Goal: Transaction & Acquisition: Subscribe to service/newsletter

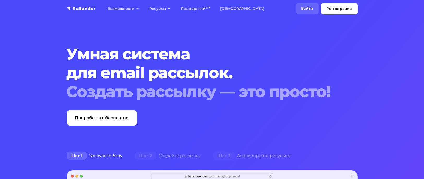
click at [306, 11] on link "Войти" at bounding box center [307, 8] width 22 height 11
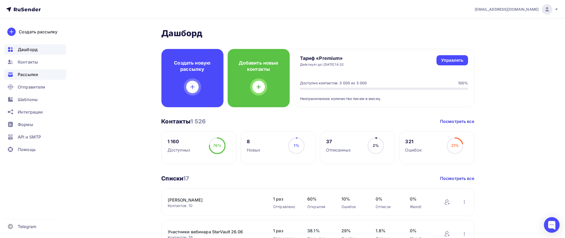
click at [32, 79] on div "Рассылки" at bounding box center [35, 74] width 62 height 10
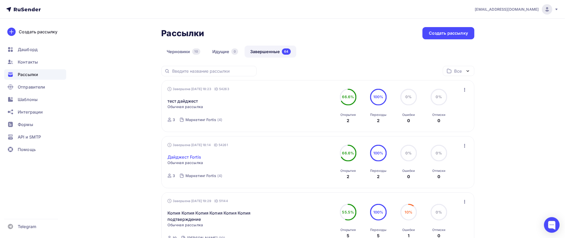
click at [197, 157] on link "Дайджест Fortis" at bounding box center [184, 157] width 34 height 6
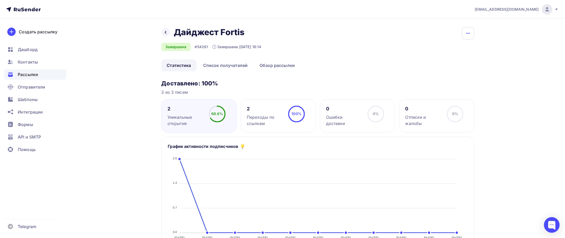
click at [466, 35] on icon "button" at bounding box center [468, 33] width 6 height 6
click at [445, 53] on link "Копировать" at bounding box center [448, 50] width 56 height 10
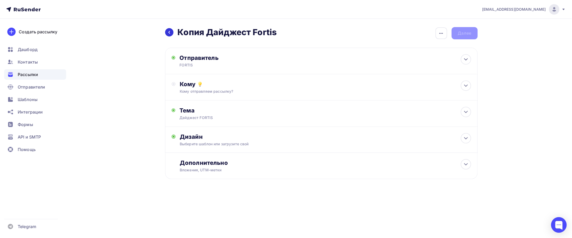
click at [167, 31] on div at bounding box center [169, 32] width 8 height 8
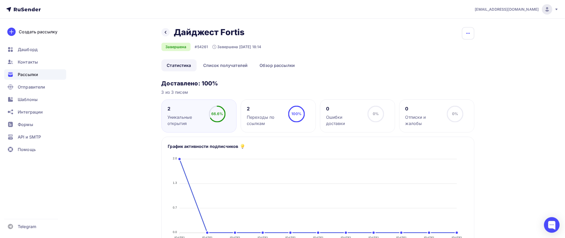
click at [468, 33] on icon "button" at bounding box center [468, 33] width 4 height 1
click at [357, 68] on ul "Статистика Список получателей Обзор рассылки" at bounding box center [317, 65] width 313 height 12
click at [286, 69] on link "Обзор рассылки" at bounding box center [277, 65] width 46 height 12
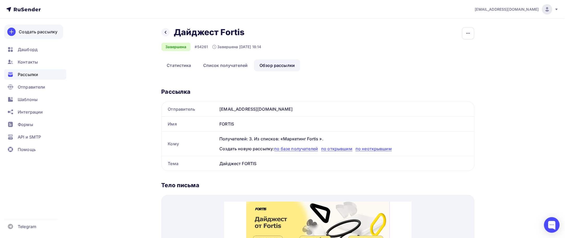
click at [38, 36] on link "Создать рассылку" at bounding box center [33, 32] width 59 height 15
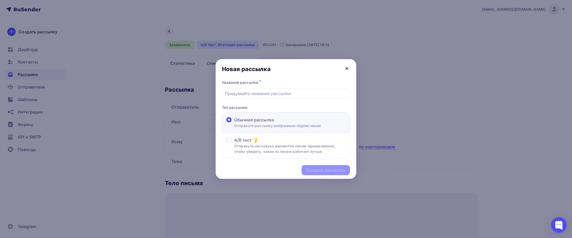
click at [346, 69] on icon at bounding box center [347, 69] width 2 height 2
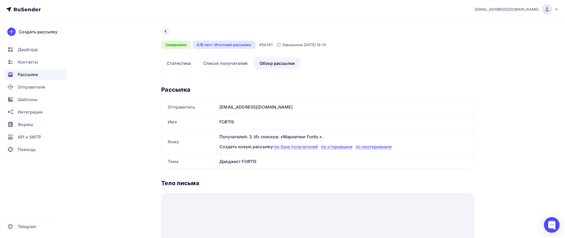
click at [23, 52] on span "Дашборд" at bounding box center [28, 49] width 20 height 6
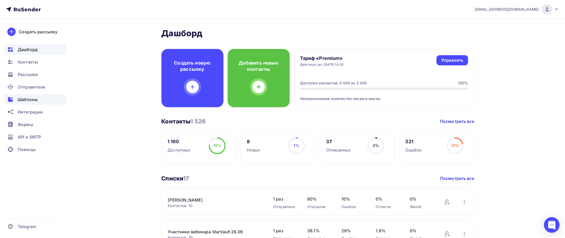
click at [35, 99] on span "Шаблоны" at bounding box center [28, 99] width 20 height 6
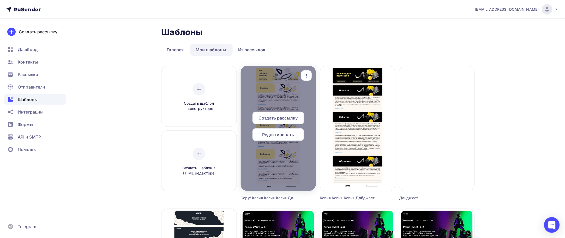
click at [290, 133] on span "Редактировать" at bounding box center [278, 135] width 32 height 6
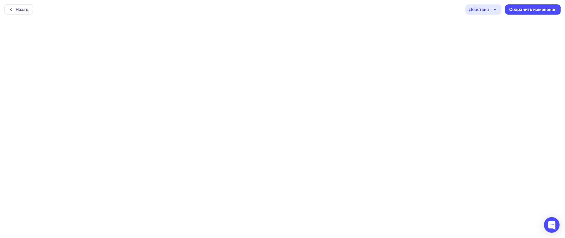
click at [497, 8] on icon "button" at bounding box center [495, 9] width 6 height 6
click at [487, 13] on div "Действия" at bounding box center [483, 9] width 36 height 10
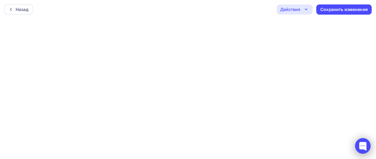
click at [357, 149] on div at bounding box center [364, 146] width 16 height 16
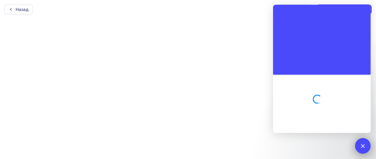
click at [361, 147] on div at bounding box center [364, 146] width 16 height 16
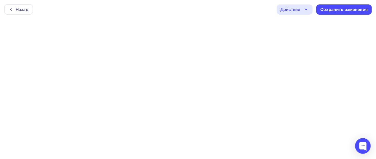
scroll to position [1, 0]
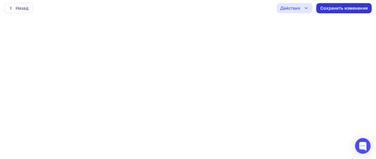
click at [334, 6] on div "Сохранить изменения" at bounding box center [344, 8] width 47 height 6
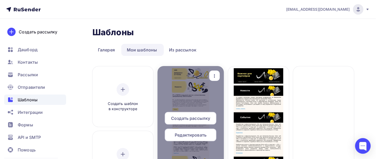
click at [194, 134] on span "Редактировать" at bounding box center [191, 135] width 32 height 6
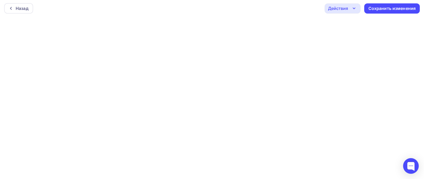
scroll to position [1, 0]
click at [378, 5] on div "Сохранить изменения" at bounding box center [391, 8] width 47 height 6
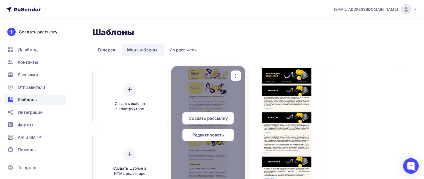
click at [228, 109] on div at bounding box center [208, 128] width 74 height 125
click at [217, 133] on span "Редактировать" at bounding box center [208, 135] width 32 height 6
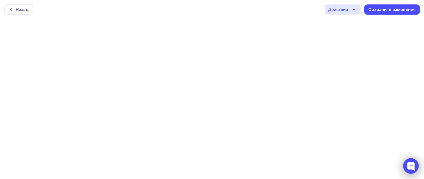
click at [405, 158] on div at bounding box center [411, 166] width 16 height 16
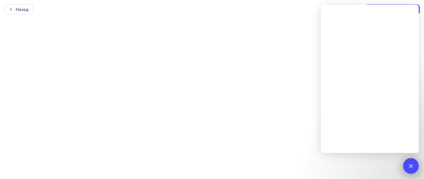
click at [411, 165] on div at bounding box center [410, 165] width 7 height 7
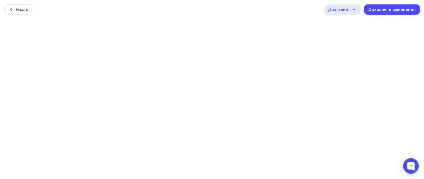
scroll to position [1, 0]
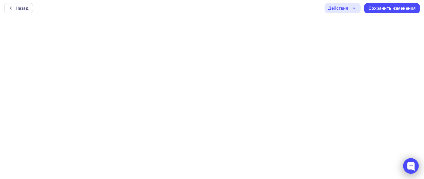
click at [402, 166] on div at bounding box center [411, 166] width 22 height 22
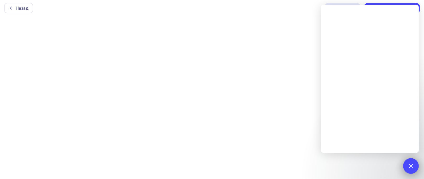
click at [412, 166] on div at bounding box center [410, 165] width 7 height 7
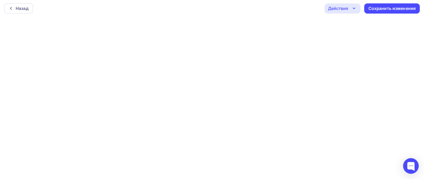
scroll to position [1, 0]
click at [388, 8] on div "Сохранить изменения" at bounding box center [391, 9] width 47 height 6
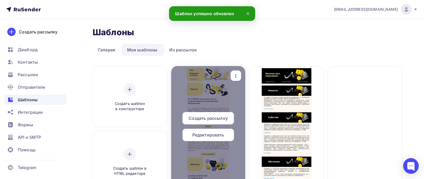
click at [202, 134] on span "Редактировать" at bounding box center [208, 135] width 32 height 6
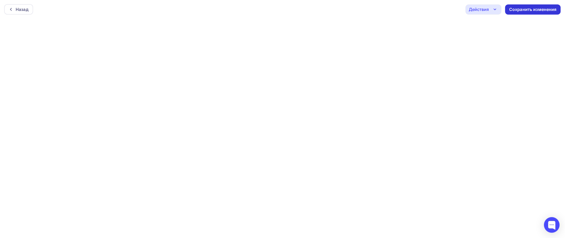
click at [516, 10] on div "Сохранить изменения" at bounding box center [532, 10] width 47 height 6
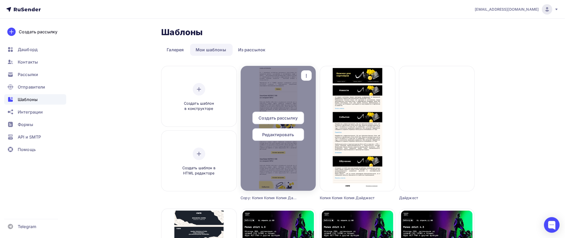
click at [280, 138] on span "Редактировать" at bounding box center [278, 135] width 32 height 6
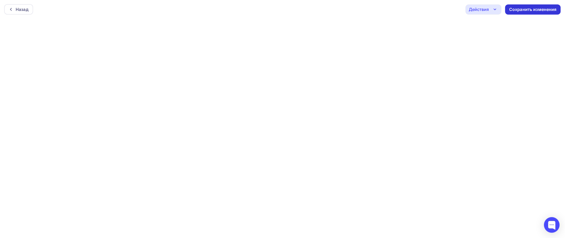
click at [516, 9] on div "Сохранить изменения" at bounding box center [532, 10] width 47 height 6
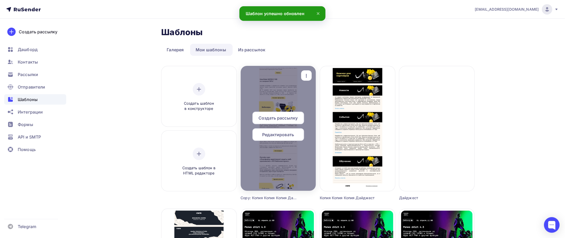
click at [290, 112] on div "Создать рассылку" at bounding box center [278, 118] width 52 height 13
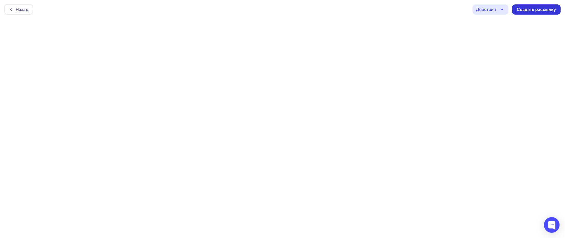
click at [533, 8] on div "Создать рассылку" at bounding box center [536, 10] width 39 height 6
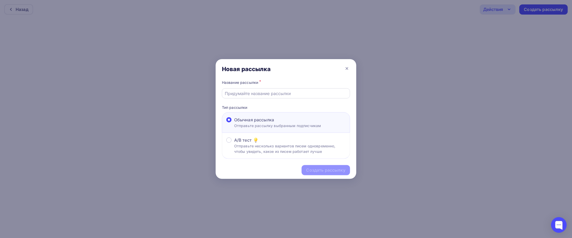
click at [259, 89] on div at bounding box center [286, 93] width 128 height 10
click at [252, 97] on div at bounding box center [286, 93] width 128 height 10
click at [286, 90] on div at bounding box center [286, 93] width 128 height 10
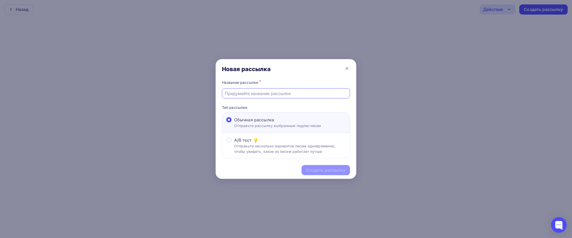
click at [265, 92] on input "text" at bounding box center [286, 93] width 122 height 6
type input "Дайджест new"
click at [308, 169] on div "Создать рассылку" at bounding box center [326, 170] width 39 height 6
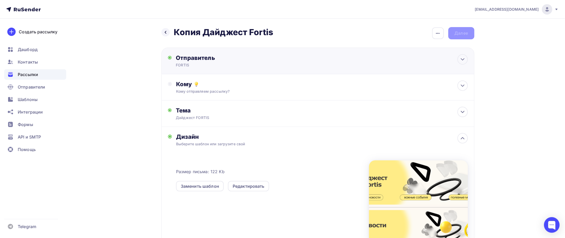
click at [199, 63] on div "FORTIS" at bounding box center [227, 65] width 102 height 5
type input "FORTIS"
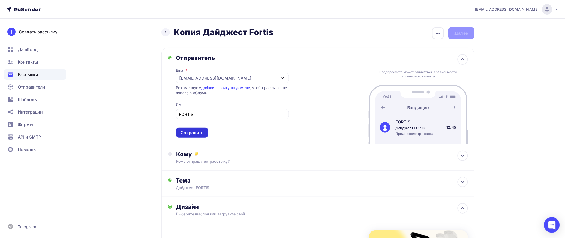
click at [199, 133] on div "Сохранить" at bounding box center [191, 133] width 23 height 6
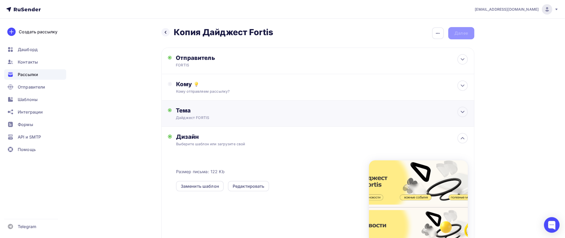
click at [212, 111] on div "Тема" at bounding box center [227, 110] width 103 height 7
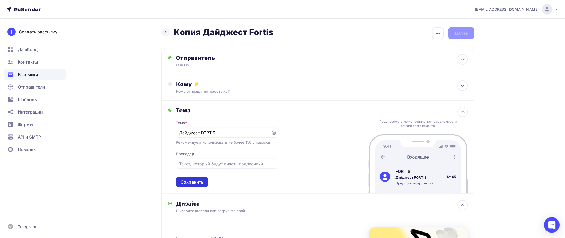
click at [188, 184] on div "Сохранить" at bounding box center [191, 182] width 23 height 6
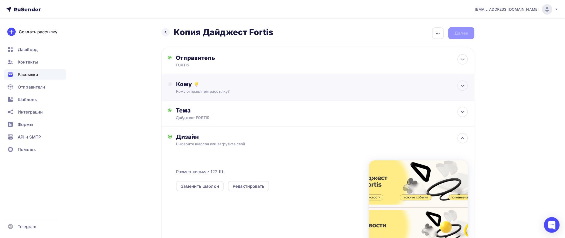
click at [230, 88] on div "Кому" at bounding box center [321, 84] width 291 height 7
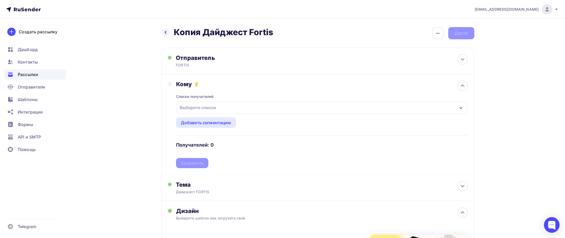
click at [229, 105] on div "Выберите список" at bounding box center [321, 108] width 291 height 12
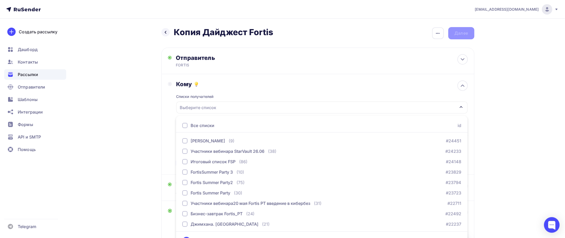
scroll to position [13, 0]
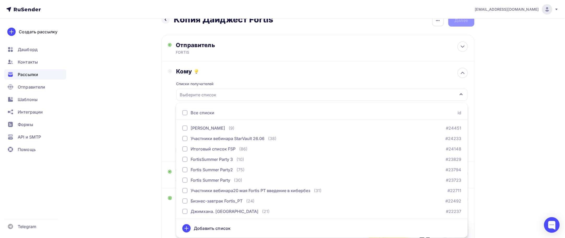
click at [228, 95] on div "Выберите список" at bounding box center [321, 95] width 291 height 12
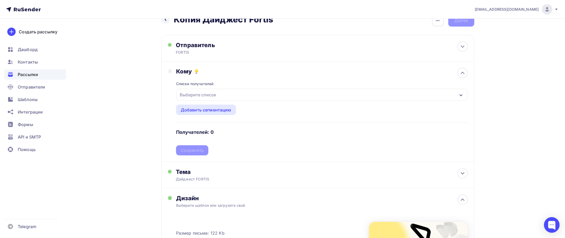
click at [213, 93] on div "Выберите список" at bounding box center [198, 94] width 41 height 9
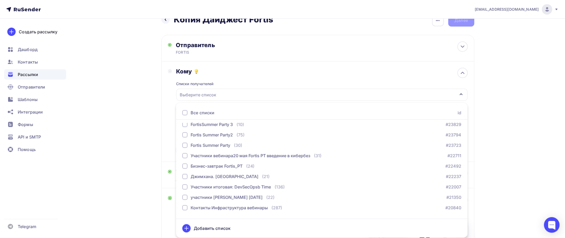
scroll to position [74, 0]
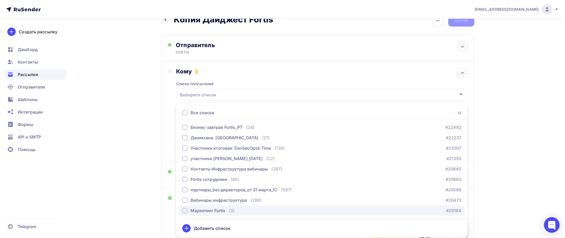
click at [245, 208] on div "Маркетинг Fortis (3) #20184" at bounding box center [321, 211] width 279 height 6
click at [538, 148] on div "[EMAIL_ADDRESS][DOMAIN_NAME] Аккаунт Тарифы Выйти Создать рассылку [GEOGRAPHIC_…" at bounding box center [282, 175] width 565 height 376
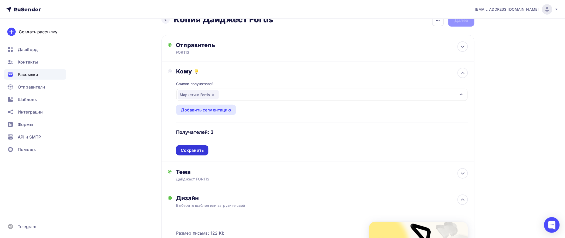
click at [201, 150] on div "Сохранить" at bounding box center [192, 151] width 23 height 6
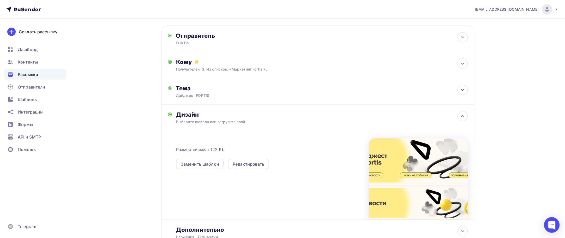
scroll to position [0, 0]
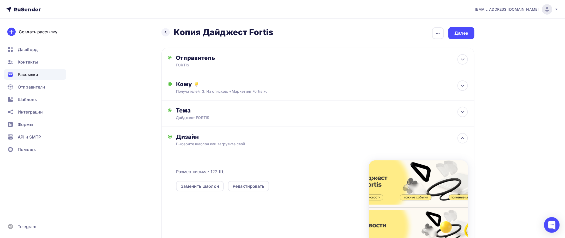
click at [464, 27] on div "Назад Копия Дайджест Fortis Копия [GEOGRAPHIC_DATA] Закончить позже Переименова…" at bounding box center [282, 160] width 427 height 283
click at [464, 34] on div "Далее" at bounding box center [461, 33] width 14 height 6
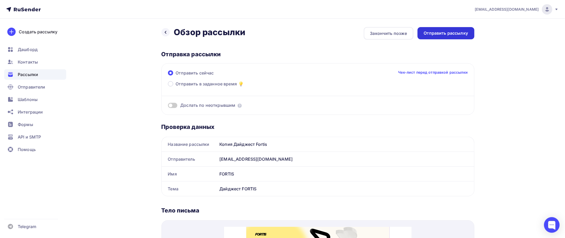
click at [455, 32] on div "Отправить рассылку" at bounding box center [446, 33] width 44 height 6
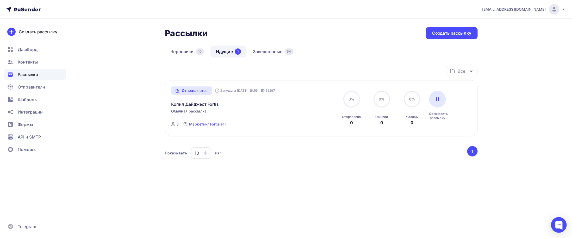
click at [204, 124] on div "Маркетинг Fortis" at bounding box center [204, 124] width 31 height 5
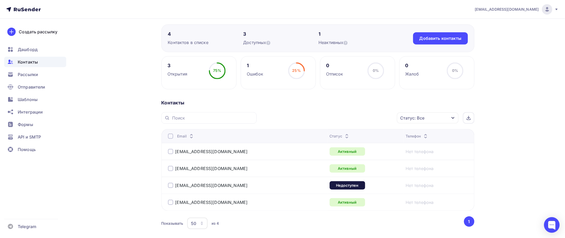
scroll to position [42, 0]
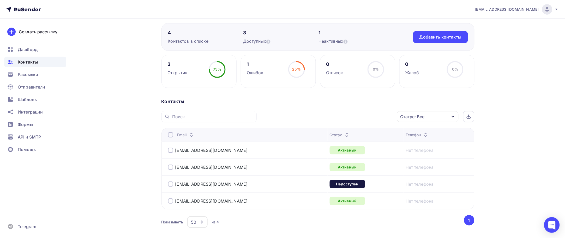
click at [40, 60] on div "Контакты" at bounding box center [35, 62] width 62 height 10
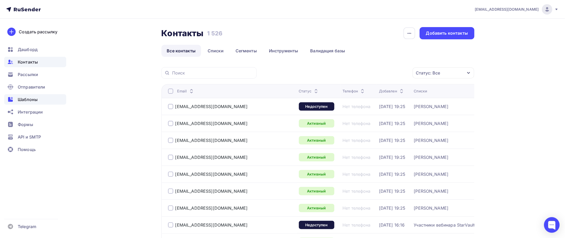
click at [33, 101] on span "Шаблоны" at bounding box center [28, 99] width 20 height 6
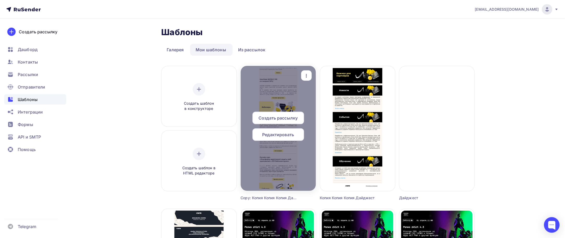
click at [268, 132] on span "Редактировать" at bounding box center [278, 135] width 32 height 6
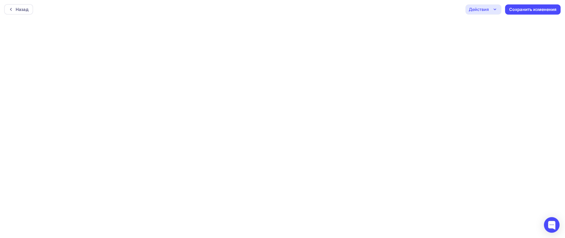
scroll to position [1, 0]
click at [522, 6] on div "Сохранить изменения" at bounding box center [532, 8] width 47 height 6
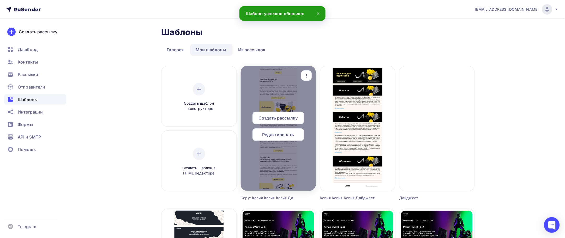
click at [293, 119] on span "Создать рассылку" at bounding box center [277, 118] width 39 height 6
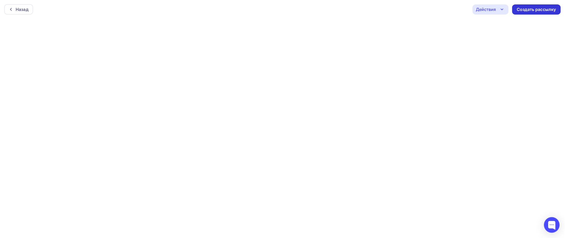
click at [534, 7] on div "Создать рассылку" at bounding box center [536, 10] width 39 height 6
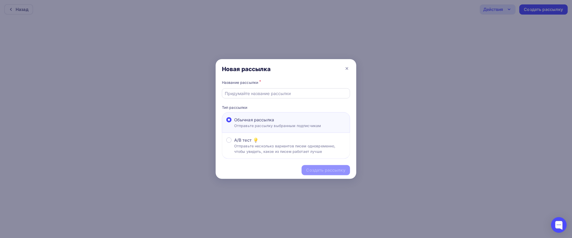
click at [252, 90] on div at bounding box center [286, 93] width 128 height 10
click at [249, 91] on input "text" at bounding box center [286, 93] width 122 height 6
type input "тест новый дайджест"
click at [334, 171] on div "Создать рассылку" at bounding box center [326, 170] width 39 height 6
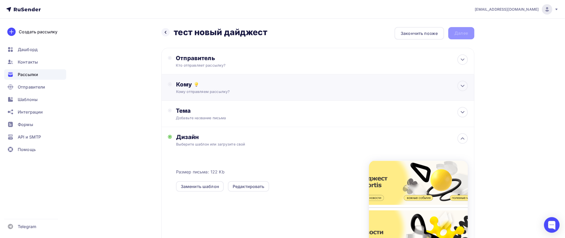
click at [267, 78] on div "Кому Кому отправляем рассылку? Списки получателей Выберите список Все списки id…" at bounding box center [317, 88] width 313 height 26
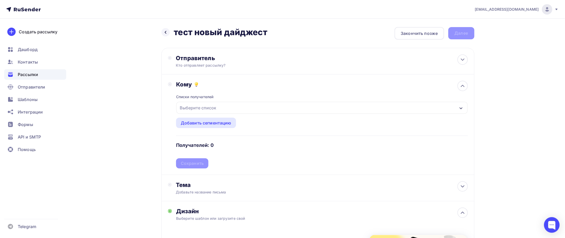
click at [216, 105] on div "Выберите список" at bounding box center [198, 107] width 41 height 9
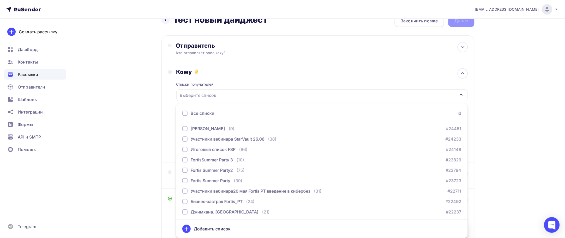
click at [213, 94] on div "Выберите список" at bounding box center [198, 95] width 41 height 9
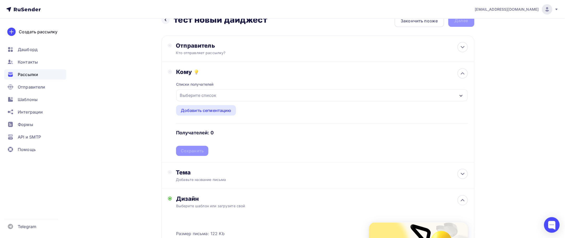
drag, startPoint x: 227, startPoint y: 88, endPoint x: 226, endPoint y: 93, distance: 5.0
click at [226, 93] on div "Списки получателей Выберите список Все списки id [PERSON_NAME] (9) #24451 Участ…" at bounding box center [321, 116] width 291 height 81
click at [226, 93] on div "Выберите список" at bounding box center [321, 95] width 291 height 12
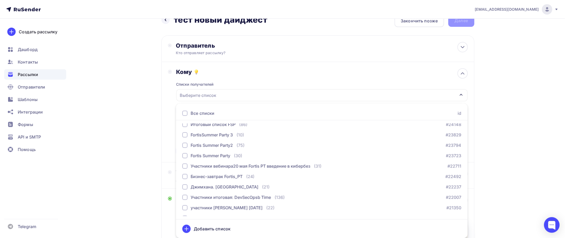
scroll to position [74, 0]
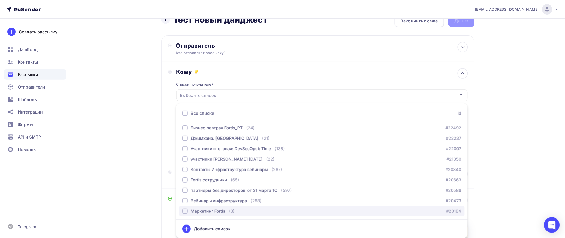
click at [253, 210] on div "Маркетинг Fortis (3) #20184" at bounding box center [321, 211] width 279 height 6
click at [518, 176] on div "[EMAIL_ADDRESS][DOMAIN_NAME] Аккаунт Тарифы Выйти Создать рассылку [GEOGRAPHIC_…" at bounding box center [282, 175] width 565 height 377
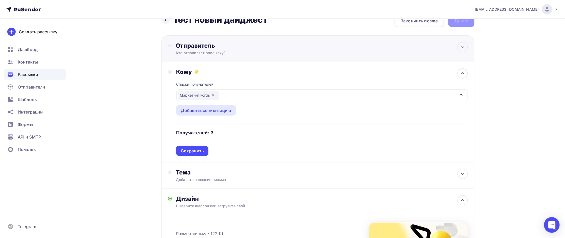
click at [278, 44] on div "Отправитель" at bounding box center [232, 45] width 113 height 7
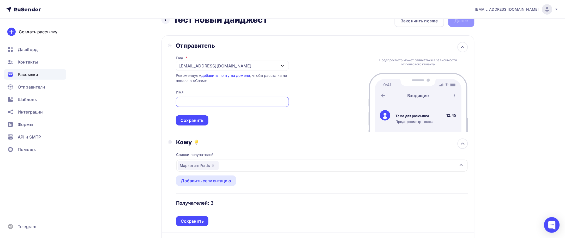
scroll to position [0, 0]
type input "FORTIS"
click at [195, 120] on div "Сохранить" at bounding box center [191, 121] width 23 height 6
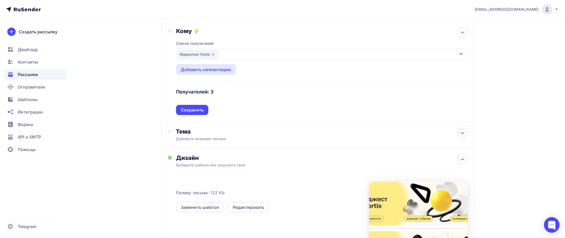
scroll to position [47, 0]
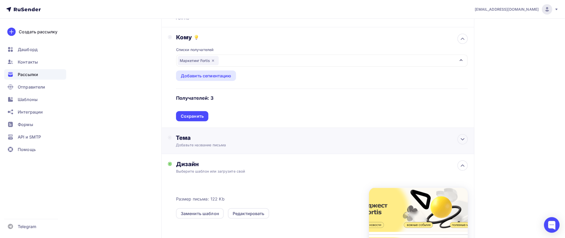
click at [373, 128] on div "Тема Добавьте название письма Тема * Рекомендуем использовать не более 150 симв…" at bounding box center [317, 141] width 313 height 26
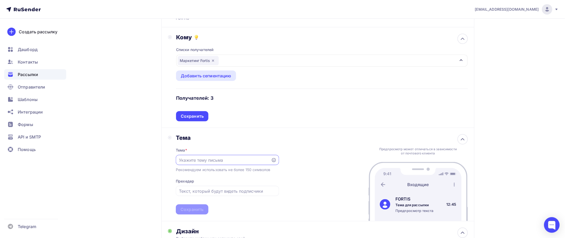
scroll to position [0, 0]
click at [227, 163] on div at bounding box center [227, 160] width 103 height 10
click at [227, 162] on input "text" at bounding box center [223, 160] width 89 height 6
type input "F"
type input "L"
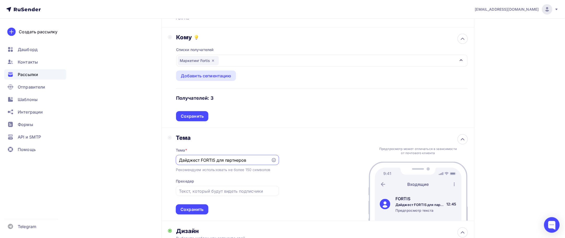
click at [238, 161] on input "Дайджест FORTIS для партнеров" at bounding box center [223, 160] width 89 height 6
type input "Дайджест FORTIS для партнёров"
click at [191, 211] on div "Сохранить" at bounding box center [191, 210] width 23 height 6
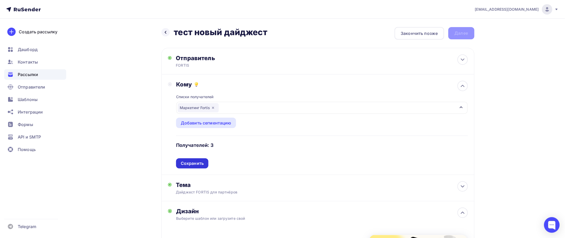
click at [186, 162] on div "Сохранить" at bounding box center [192, 164] width 23 height 6
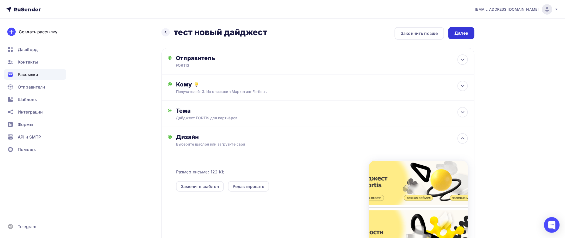
click at [460, 36] on div "Далее" at bounding box center [461, 33] width 14 height 6
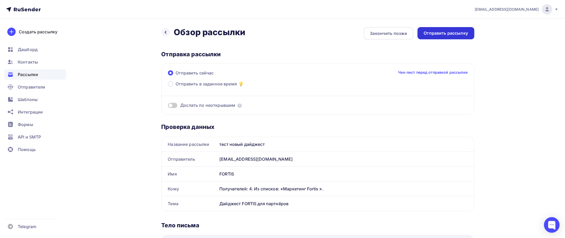
click at [443, 35] on div "Отправить рассылку" at bounding box center [446, 33] width 44 height 6
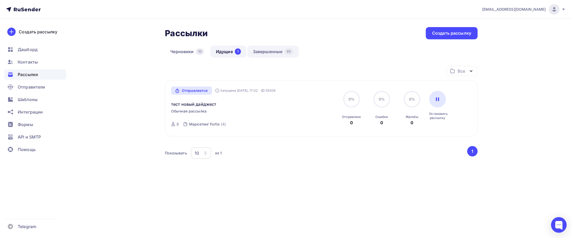
click at [268, 52] on link "Завершенные 65" at bounding box center [273, 52] width 51 height 12
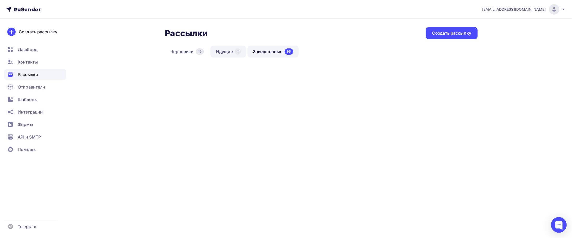
click at [229, 52] on link "Идущие 1" at bounding box center [229, 52] width 36 height 12
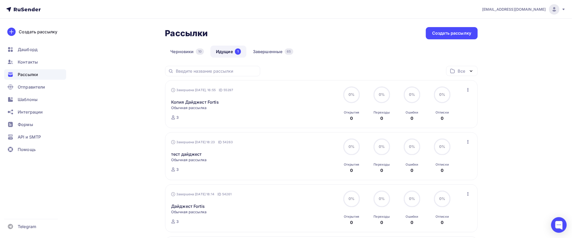
click at [229, 52] on link "Идущие 1" at bounding box center [229, 52] width 36 height 12
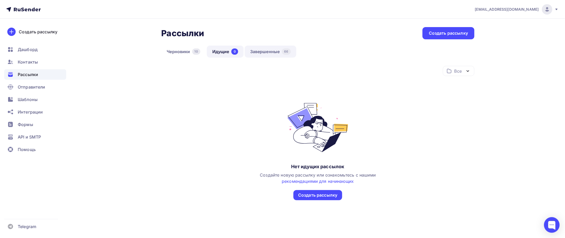
click at [255, 52] on link "Завершенные 66" at bounding box center [270, 52] width 52 height 12
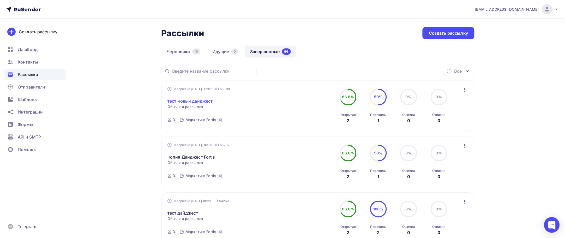
click at [191, 102] on link "тест новый дайджест" at bounding box center [189, 101] width 45 height 6
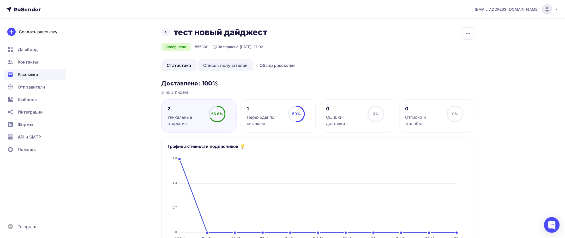
click at [231, 67] on link "Список получателей" at bounding box center [226, 65] width 56 height 12
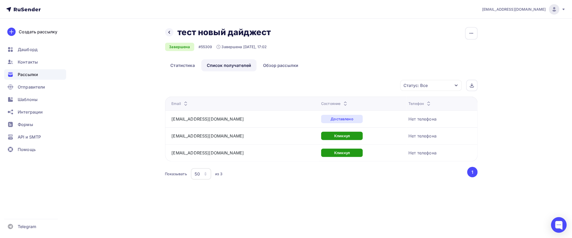
click at [26, 75] on span "Рассылки" at bounding box center [28, 74] width 20 height 6
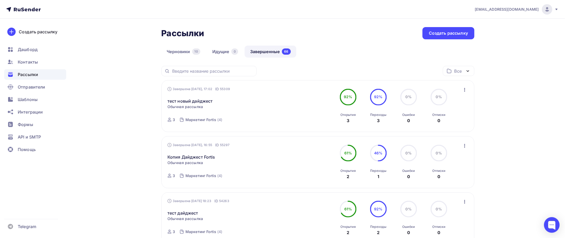
click at [464, 92] on icon "button" at bounding box center [464, 90] width 6 height 6
click at [434, 122] on div "Копировать в новую" at bounding box center [440, 124] width 53 height 6
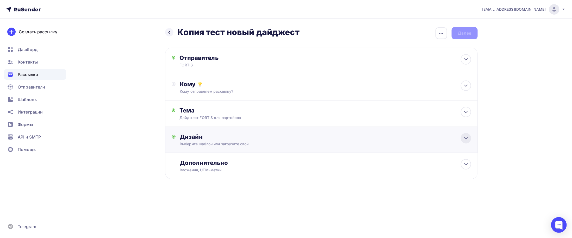
click at [466, 138] on icon at bounding box center [466, 138] width 6 height 6
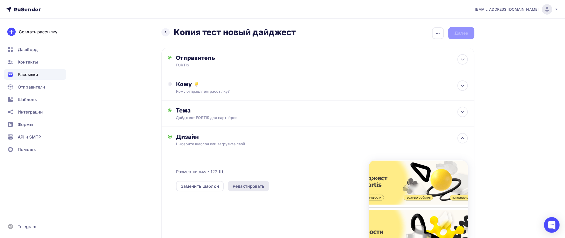
click at [254, 185] on div "Редактировать" at bounding box center [249, 186] width 32 height 6
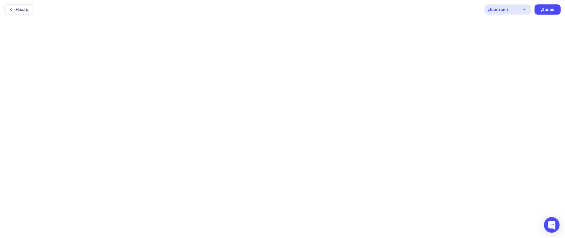
click at [523, 9] on icon "button" at bounding box center [524, 9] width 2 height 1
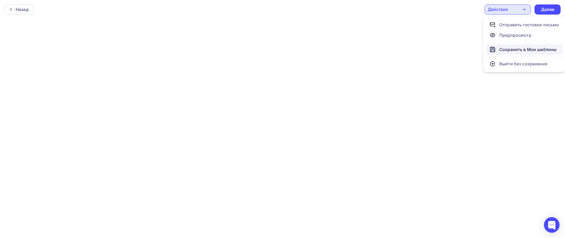
click at [512, 49] on div "Сохранить в Мои шаблоны" at bounding box center [527, 49] width 57 height 6
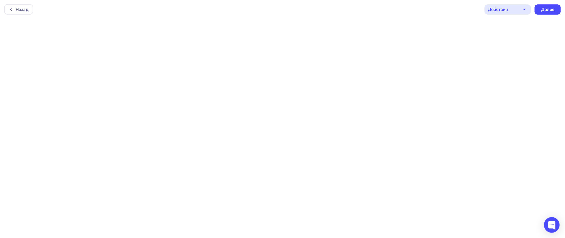
click at [522, 9] on icon "button" at bounding box center [524, 9] width 6 height 6
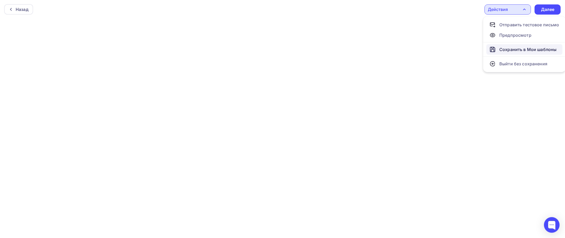
click at [507, 48] on div "Сохранить в Мои шаблоны" at bounding box center [527, 49] width 57 height 6
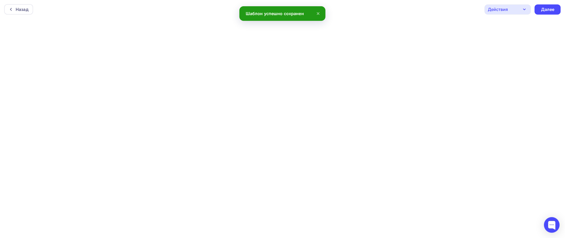
click at [523, 8] on icon "button" at bounding box center [524, 9] width 6 height 6
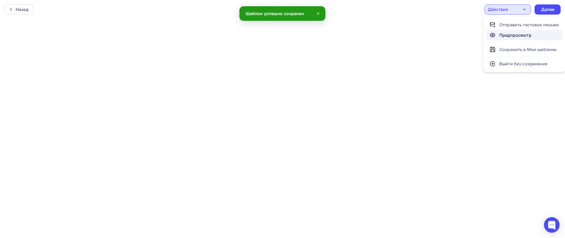
click at [504, 36] on div "Предпросмотр" at bounding box center [515, 35] width 32 height 6
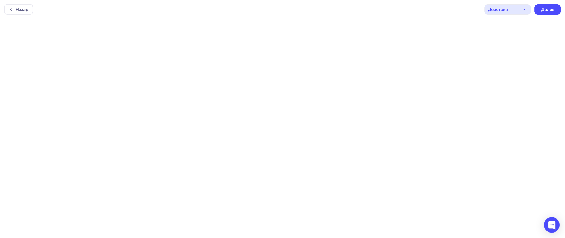
scroll to position [1, 0]
click at [518, 7] on div "Действия" at bounding box center [507, 8] width 46 height 10
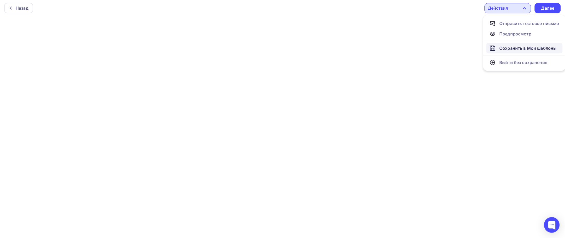
click at [509, 44] on link "Сохранить в Мои шаблоны" at bounding box center [524, 48] width 76 height 10
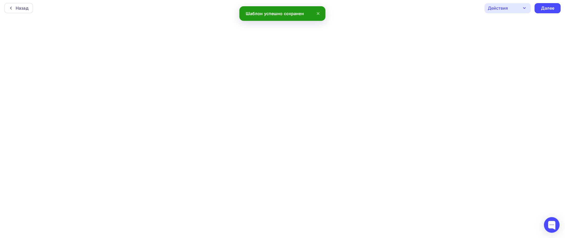
click at [523, 5] on icon "button" at bounding box center [524, 8] width 6 height 6
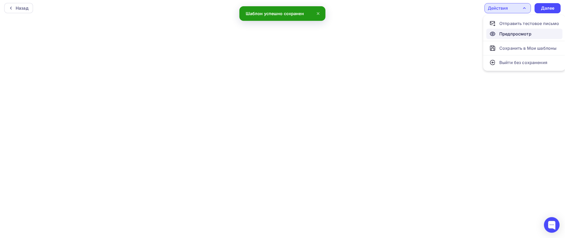
click at [499, 34] on div "Предпросмотр" at bounding box center [510, 34] width 42 height 6
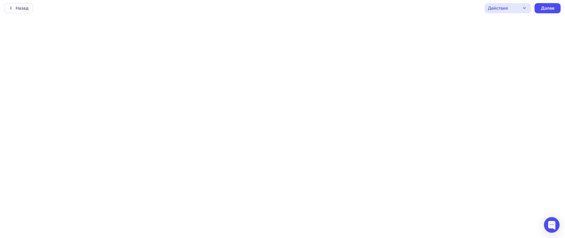
click at [522, 8] on icon "button" at bounding box center [524, 8] width 6 height 6
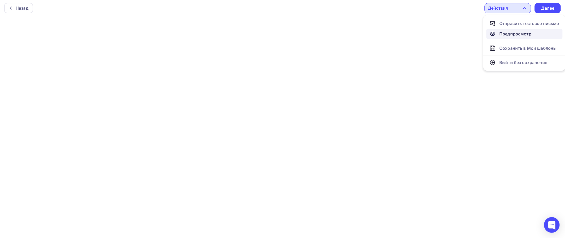
click at [505, 34] on div "Предпросмотр" at bounding box center [515, 34] width 32 height 6
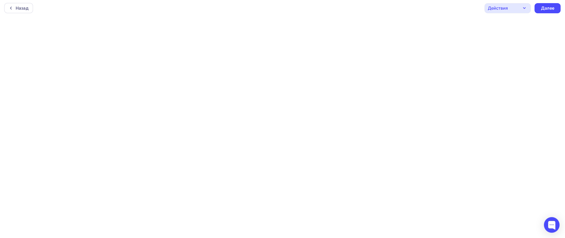
click at [529, 9] on div "Действия" at bounding box center [507, 8] width 46 height 10
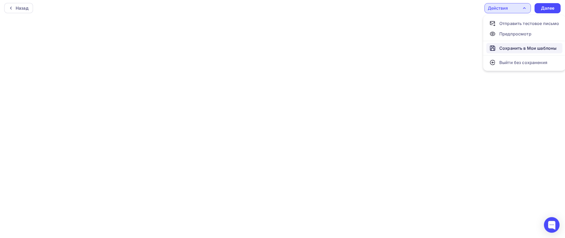
click at [515, 48] on div "Сохранить в Мои шаблоны" at bounding box center [527, 48] width 57 height 6
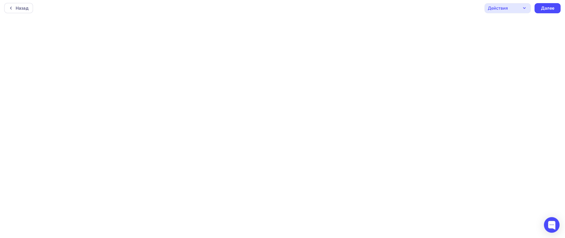
click at [527, 6] on icon "button" at bounding box center [524, 8] width 6 height 6
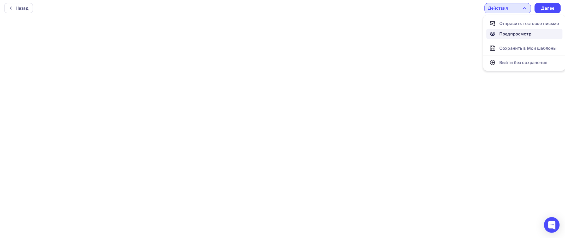
click at [495, 34] on icon at bounding box center [492, 34] width 6 height 6
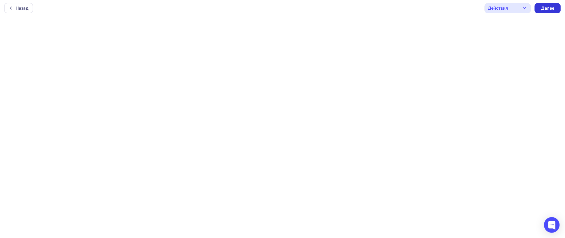
click at [542, 7] on div "Далее" at bounding box center [548, 8] width 14 height 6
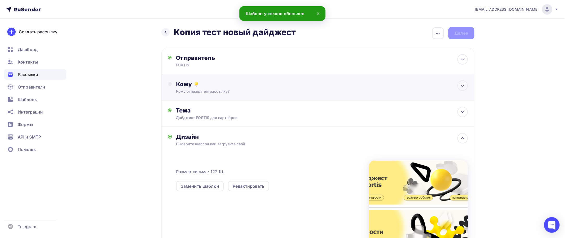
click at [323, 86] on div "Кому" at bounding box center [321, 84] width 291 height 7
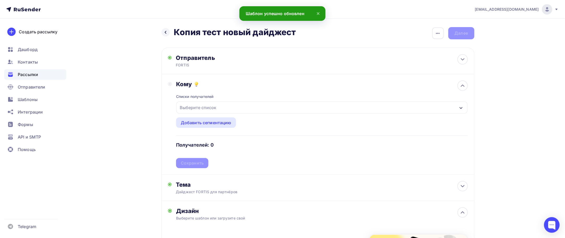
click at [250, 113] on div "Выберите список" at bounding box center [321, 108] width 291 height 12
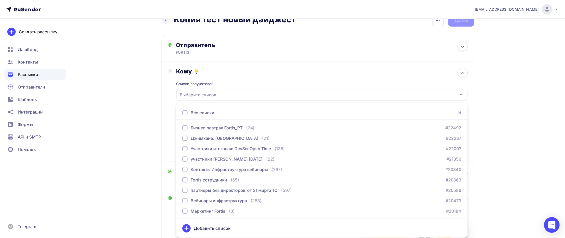
scroll to position [74, 0]
click at [295, 210] on div "Маркетинг Fortis (3) #20184" at bounding box center [321, 211] width 279 height 6
click at [525, 166] on div "[EMAIL_ADDRESS][DOMAIN_NAME] Аккаунт Тарифы Выйти Создать рассылку [GEOGRAPHIC_…" at bounding box center [282, 175] width 565 height 376
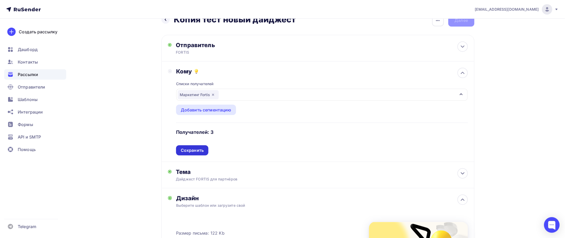
click at [200, 152] on div "Сохранить" at bounding box center [192, 151] width 23 height 6
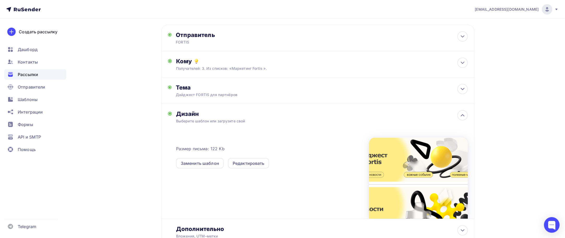
scroll to position [0, 0]
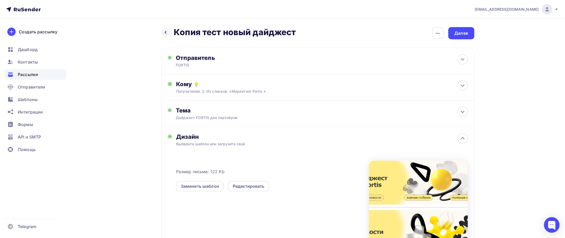
click at [469, 40] on div "Назад Копия тест новый дайджест Копия тест новый дайджест Закончить позже Переи…" at bounding box center [317, 154] width 313 height 254
click at [467, 36] on div "Далее" at bounding box center [461, 33] width 14 height 6
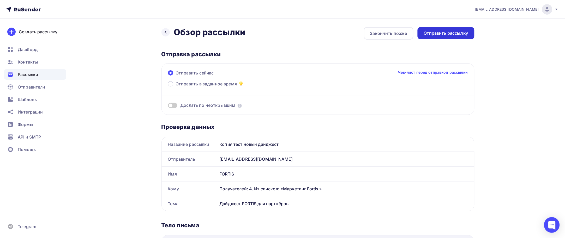
click at [445, 30] on div "Отправить рассылку" at bounding box center [446, 33] width 44 height 6
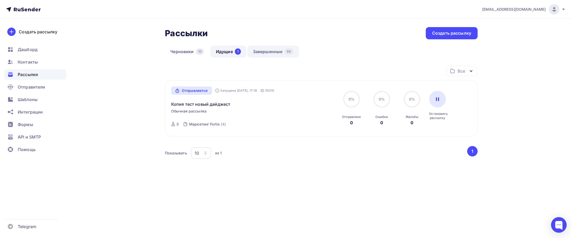
click at [278, 55] on link "Завершенные 66" at bounding box center [274, 52] width 52 height 12
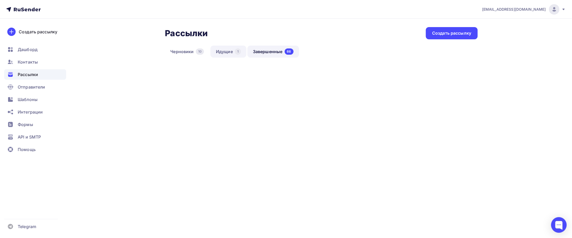
click at [230, 52] on link "Идущие 1" at bounding box center [229, 52] width 36 height 12
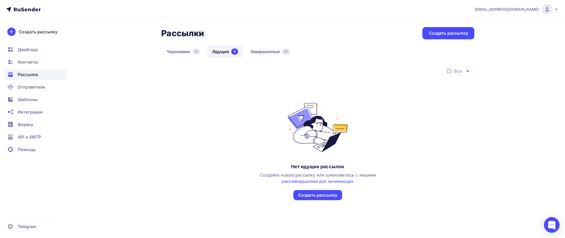
click at [45, 78] on div "Рассылки" at bounding box center [35, 74] width 62 height 10
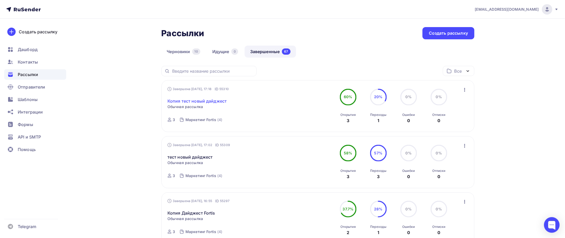
click at [208, 102] on link "Копия тест новый дайджест" at bounding box center [196, 101] width 59 height 6
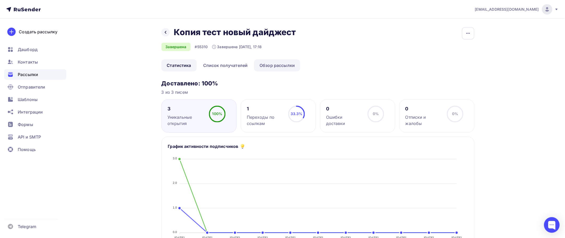
click at [268, 69] on link "Обзор рассылки" at bounding box center [277, 65] width 46 height 12
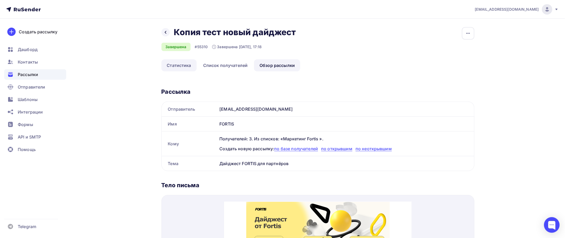
click at [186, 66] on link "Статистика" at bounding box center [178, 65] width 35 height 12
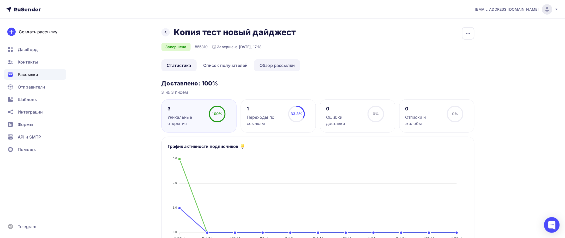
click at [270, 70] on link "Обзор рассылки" at bounding box center [277, 65] width 46 height 12
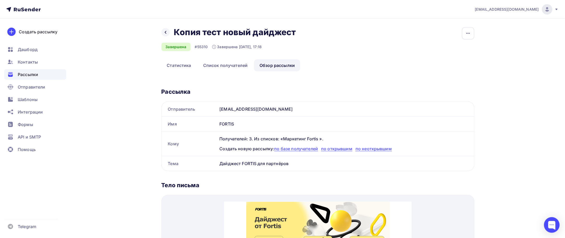
click at [319, 195] on img at bounding box center [317, 217] width 143 height 44
drag, startPoint x: 543, startPoint y: 397, endPoint x: 319, endPoint y: 195, distance: 301.4
click at [319, 195] on img at bounding box center [317, 217] width 143 height 44
click at [470, 34] on icon "button" at bounding box center [468, 33] width 6 height 6
click at [439, 47] on div "Копировать" at bounding box center [448, 50] width 50 height 6
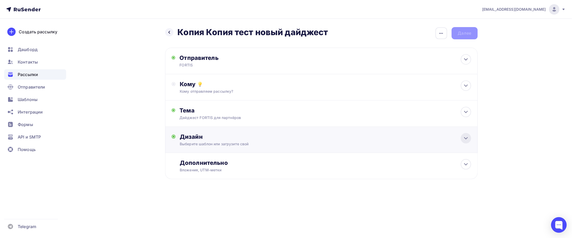
click at [469, 140] on icon at bounding box center [466, 138] width 6 height 6
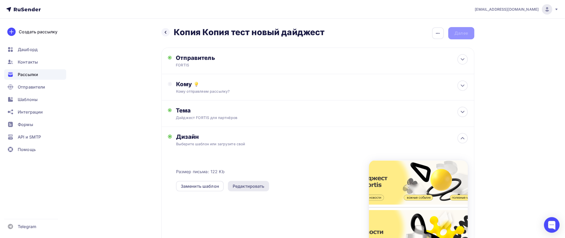
click at [259, 186] on div "Редактировать" at bounding box center [249, 186] width 32 height 6
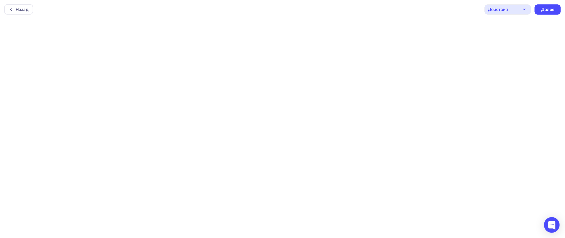
click at [519, 10] on div "Действия" at bounding box center [507, 9] width 46 height 10
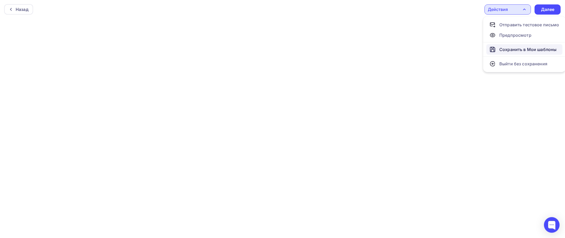
click at [508, 47] on div "Сохранить в Мои шаблоны" at bounding box center [527, 49] width 57 height 6
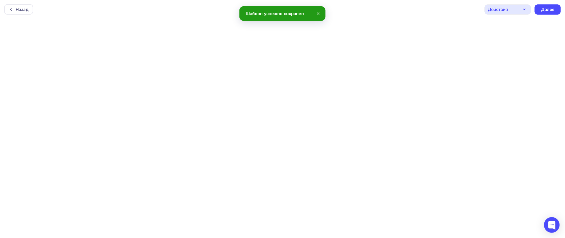
click at [528, 13] on div "Действия" at bounding box center [507, 9] width 46 height 10
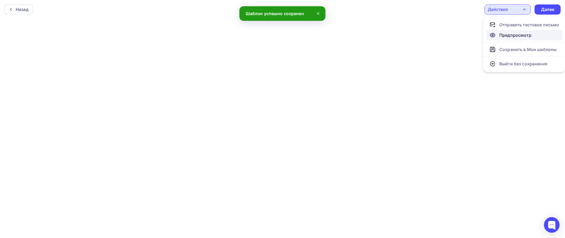
click at [514, 35] on div "Предпросмотр" at bounding box center [515, 35] width 32 height 6
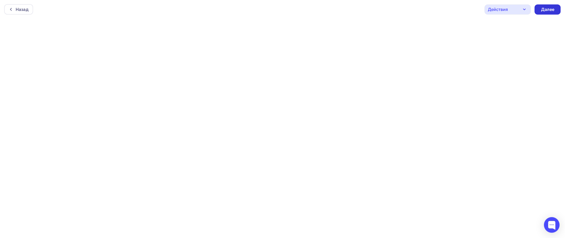
click at [544, 10] on div "Далее" at bounding box center [548, 10] width 14 height 6
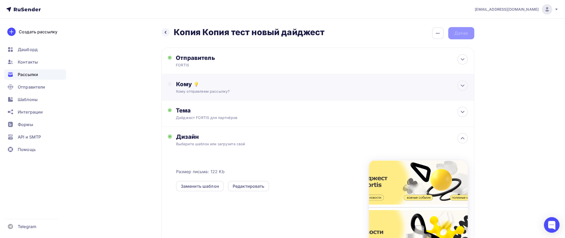
click at [317, 85] on div "Кому" at bounding box center [321, 84] width 291 height 7
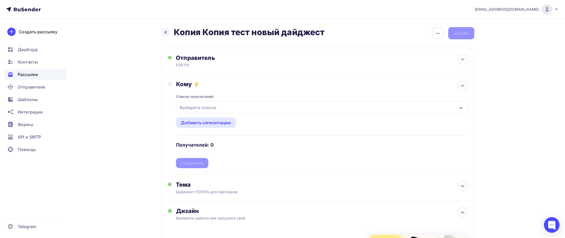
click at [459, 109] on icon "button" at bounding box center [461, 108] width 4 height 4
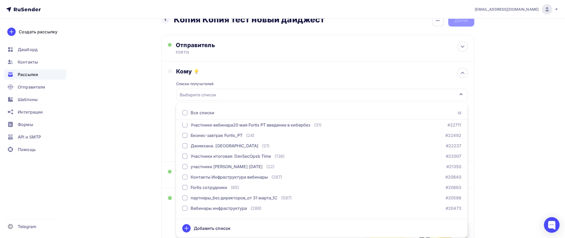
scroll to position [74, 0]
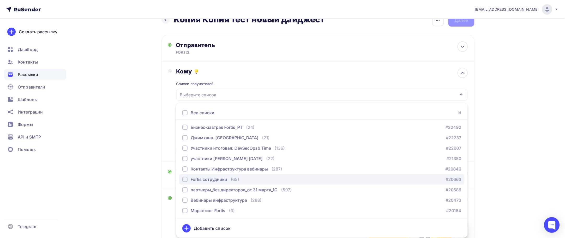
click at [219, 180] on div "Fortis сотрудники" at bounding box center [209, 179] width 36 height 6
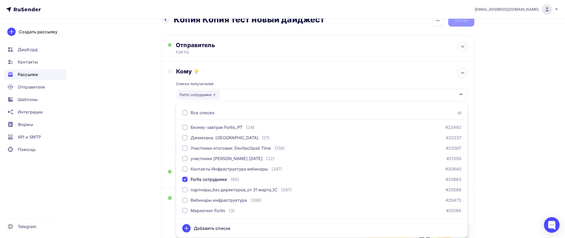
click at [484, 168] on div "Назад Копия Копия тест новый дайджест Копия Копия тест новый дайджест Закончить…" at bounding box center [282, 185] width 427 height 358
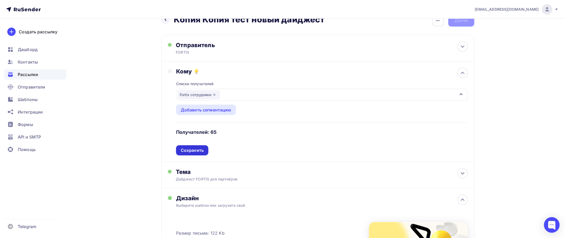
click at [199, 150] on div "Сохранить" at bounding box center [192, 151] width 23 height 6
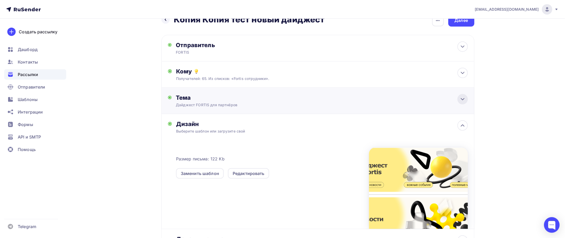
click at [460, 100] on icon at bounding box center [462, 99] width 6 height 6
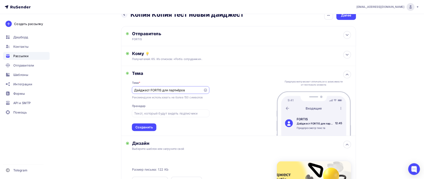
scroll to position [13, 0]
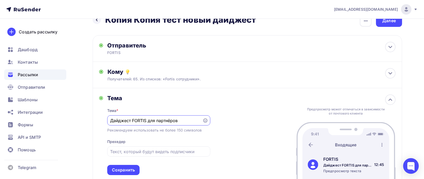
drag, startPoint x: 111, startPoint y: 120, endPoint x: 133, endPoint y: 119, distance: 21.6
click at [133, 119] on input "Дайджест FORTIS для партнёров" at bounding box center [154, 120] width 89 height 6
click at [121, 165] on div "Сохранить" at bounding box center [123, 170] width 32 height 10
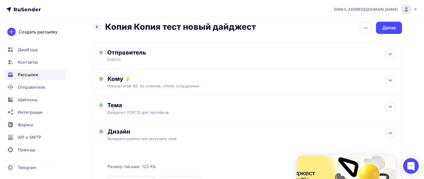
scroll to position [0, 0]
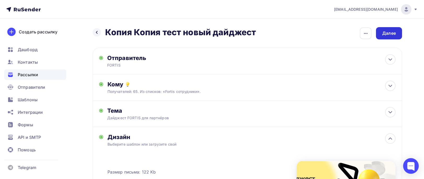
click at [392, 39] on div "Далее" at bounding box center [389, 33] width 26 height 12
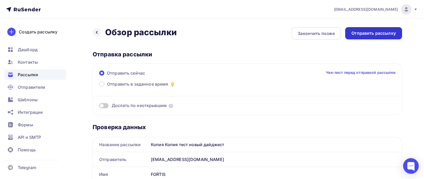
click at [390, 36] on div "Отправить рассылку" at bounding box center [373, 33] width 57 height 12
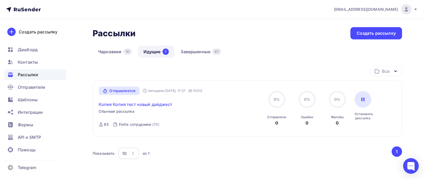
click at [145, 102] on link "Копия Копия тест новый дайджест" at bounding box center [135, 104] width 73 height 6
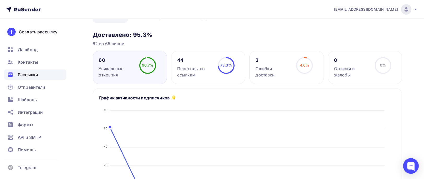
scroll to position [31, 0]
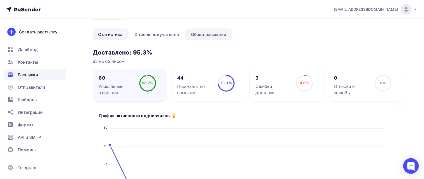
click at [201, 35] on link "Обзор рассылки" at bounding box center [208, 34] width 46 height 12
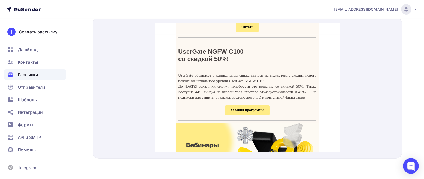
scroll to position [175, 0]
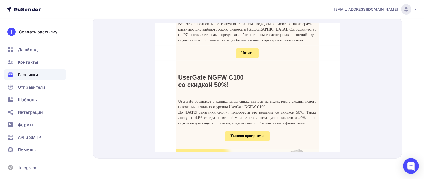
click at [50, 73] on div "Рассылки" at bounding box center [35, 74] width 62 height 10
